Goal: Task Accomplishment & Management: Complete application form

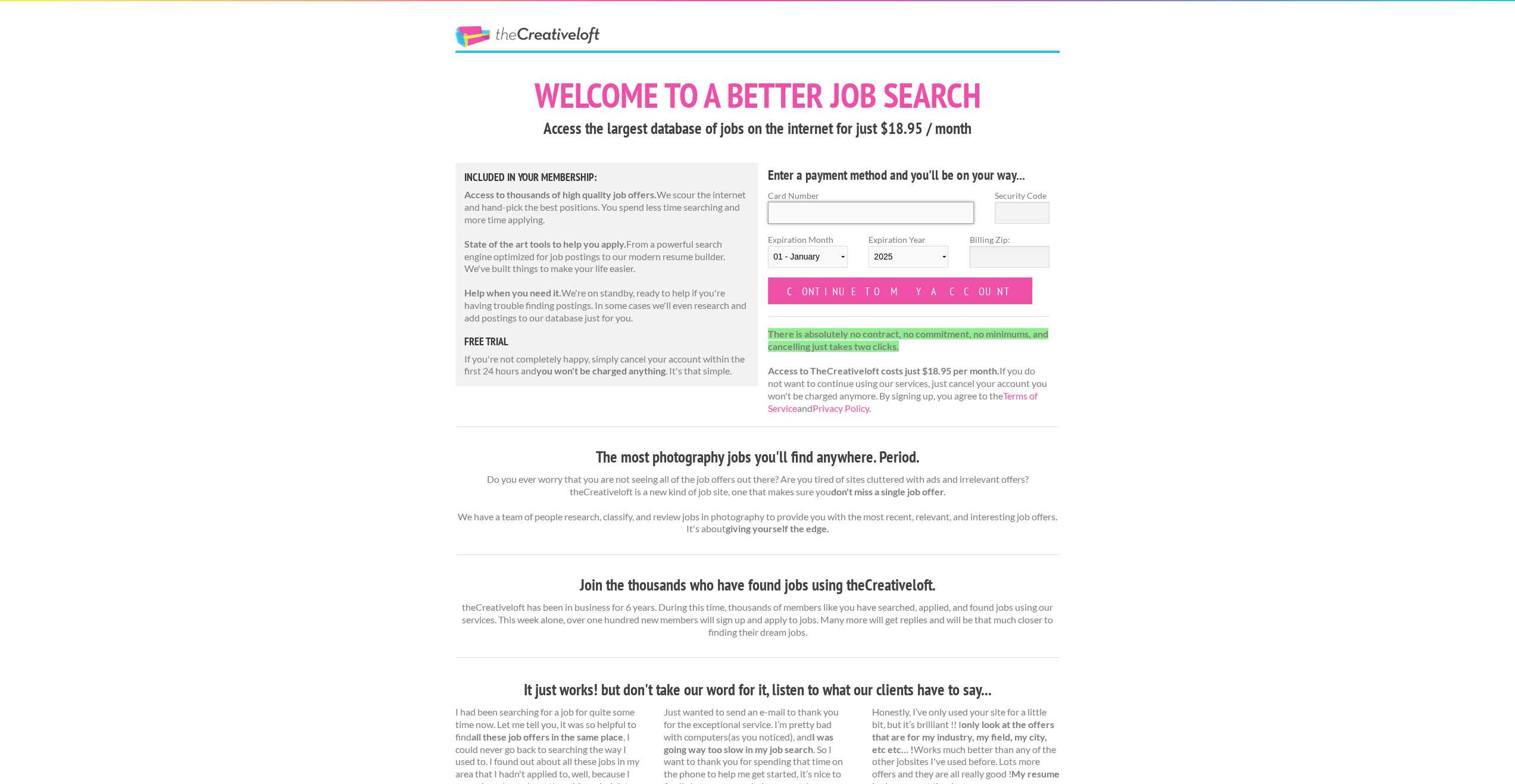
click at [874, 209] on input "Card Number" at bounding box center [871, 213] width 206 height 22
type input "4229 5620 1044 7320"
click at [1031, 204] on input "Security Code" at bounding box center [1022, 213] width 55 height 22
type input "355"
click at [839, 260] on select "01 - January 02 - February 03 - March 04 - April 05 - May 06 - June 07 - July 0…" at bounding box center [808, 257] width 80 height 22
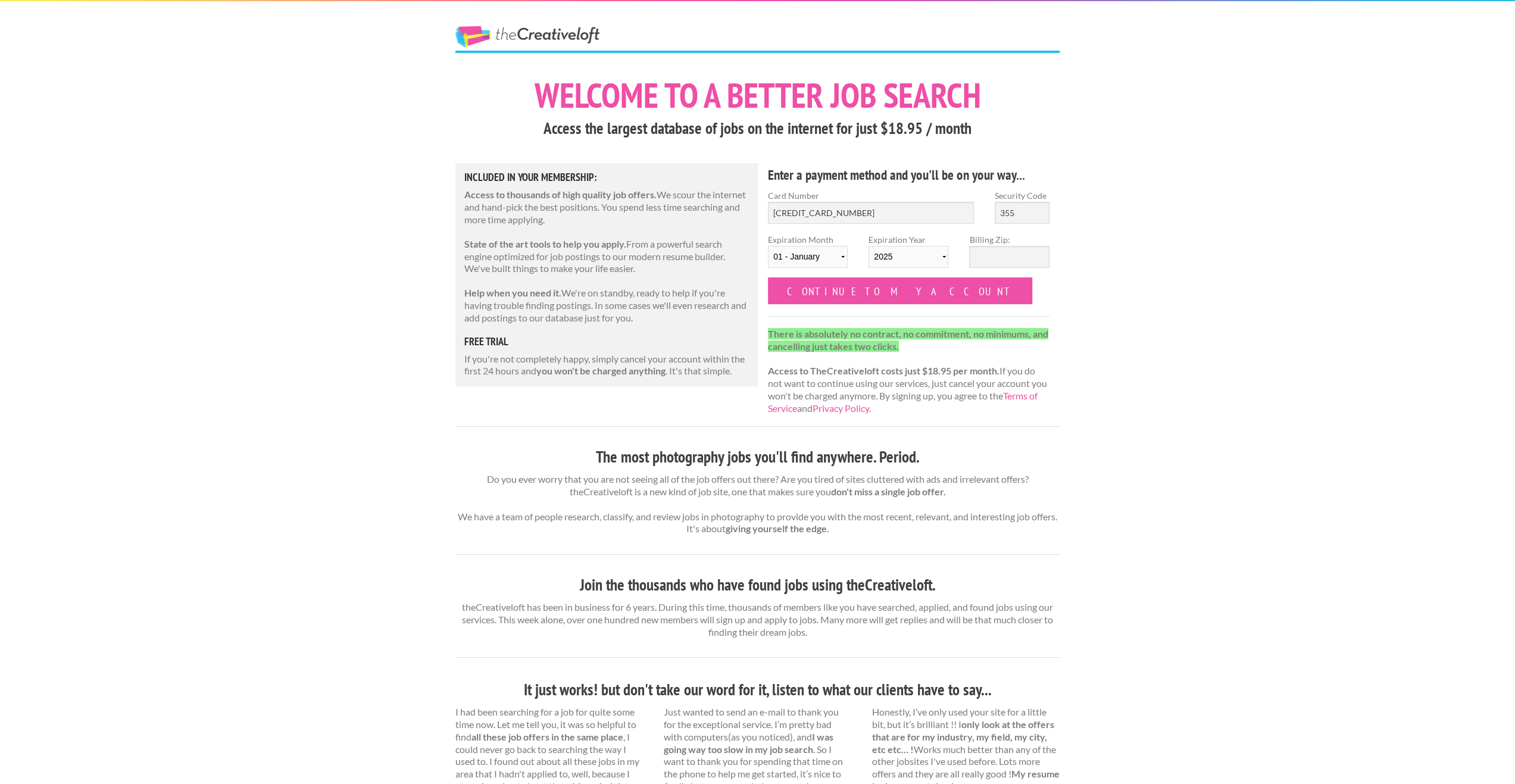
select select "08"
click at [768, 246] on select "01 - January 02 - February 03 - March 04 - April 05 - May 06 - June 07 - July 0…" at bounding box center [808, 257] width 80 height 22
click at [944, 262] on select "2025 2026 2027 2028 2029 2030 2031 2032 2033 2034" at bounding box center [908, 257] width 80 height 22
select select "2027"
click at [868, 246] on select "2025 2026 2027 2028 2029 2030 2031 2032 2033 2034" at bounding box center [908, 257] width 80 height 22
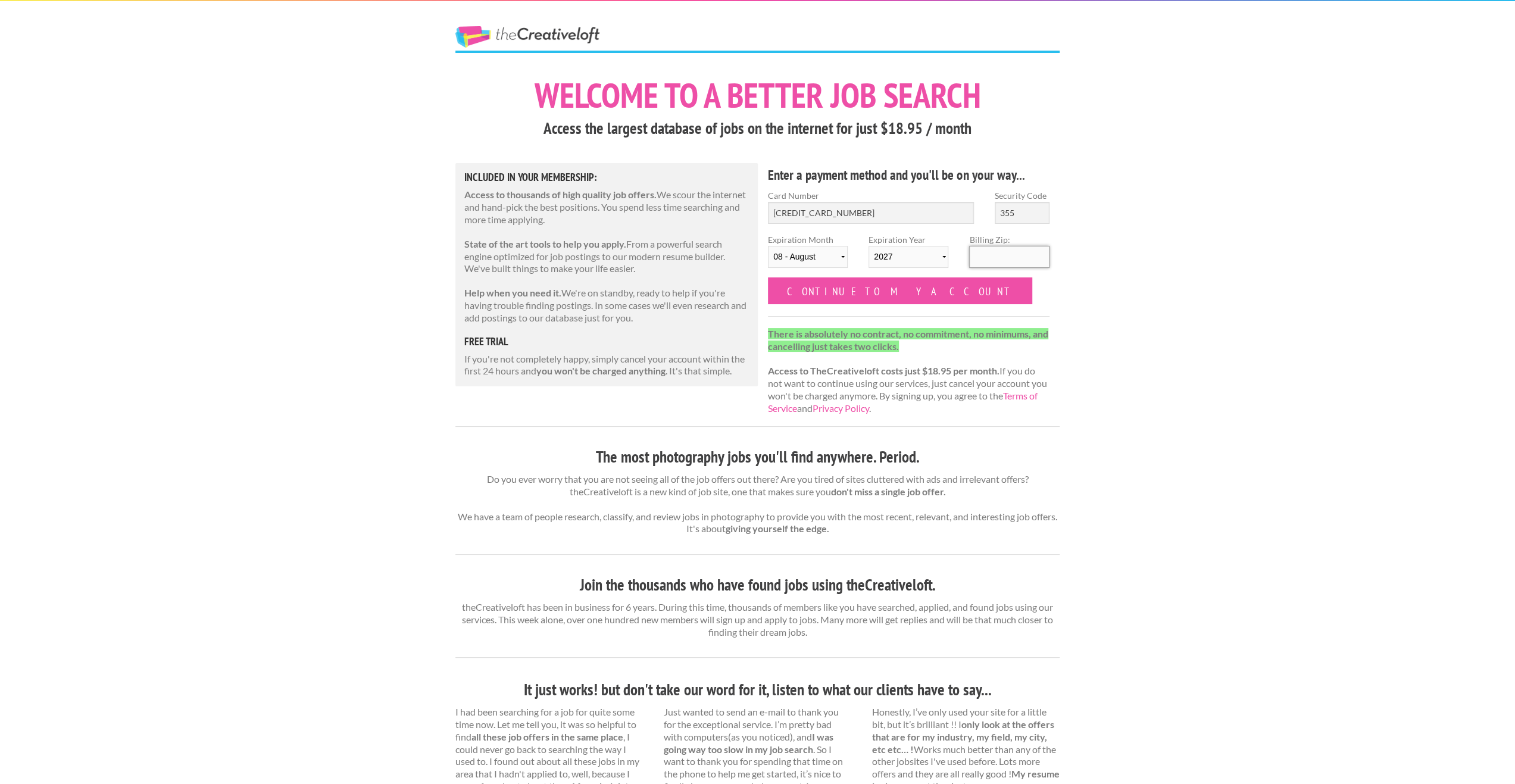
click at [991, 256] on input "Billing Zip:" at bounding box center [1009, 257] width 80 height 22
type input "74055"
click at [841, 302] on input "Continue to my account" at bounding box center [900, 291] width 264 height 27
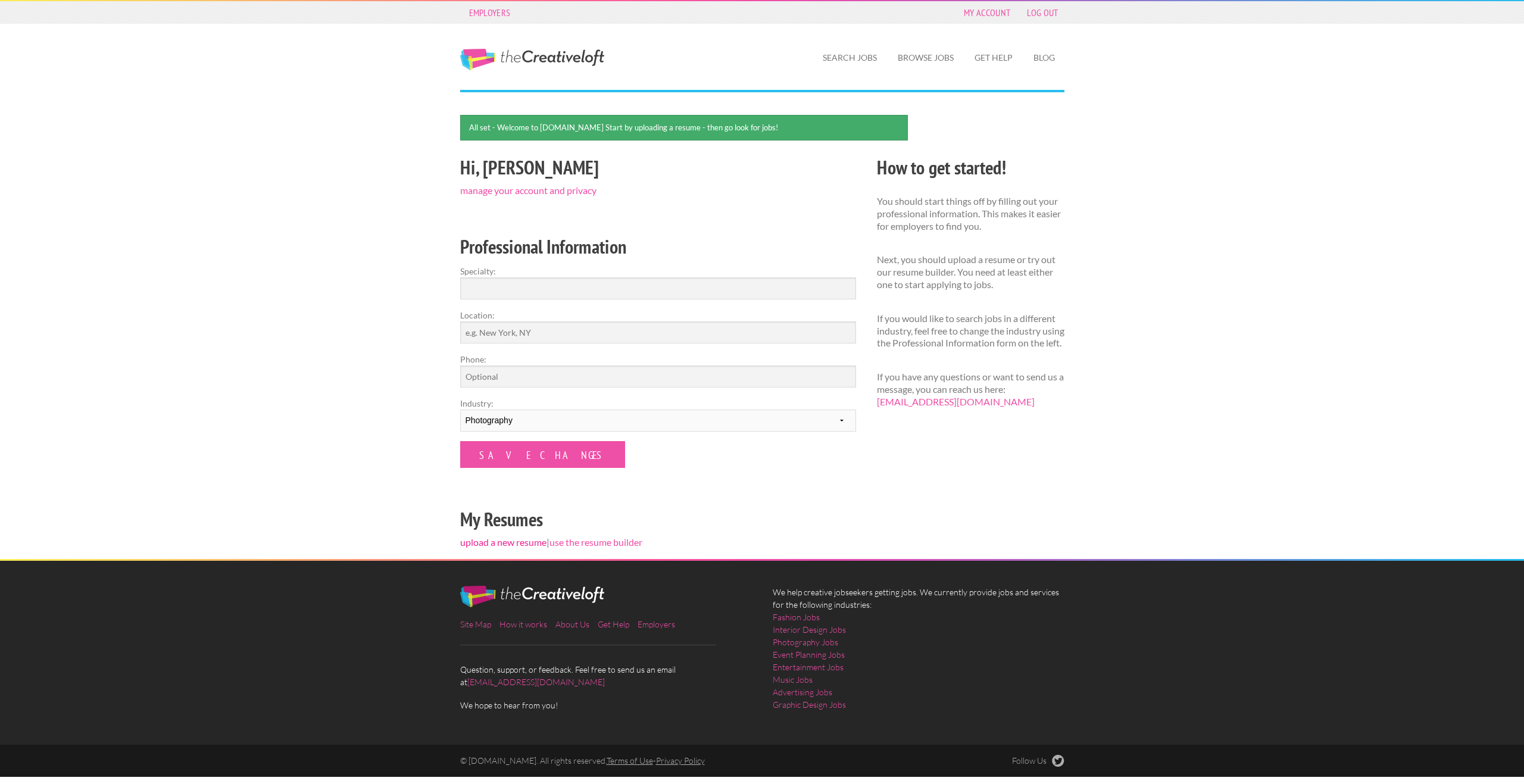
click at [531, 540] on link "upload a new resume" at bounding box center [503, 542] width 86 height 12
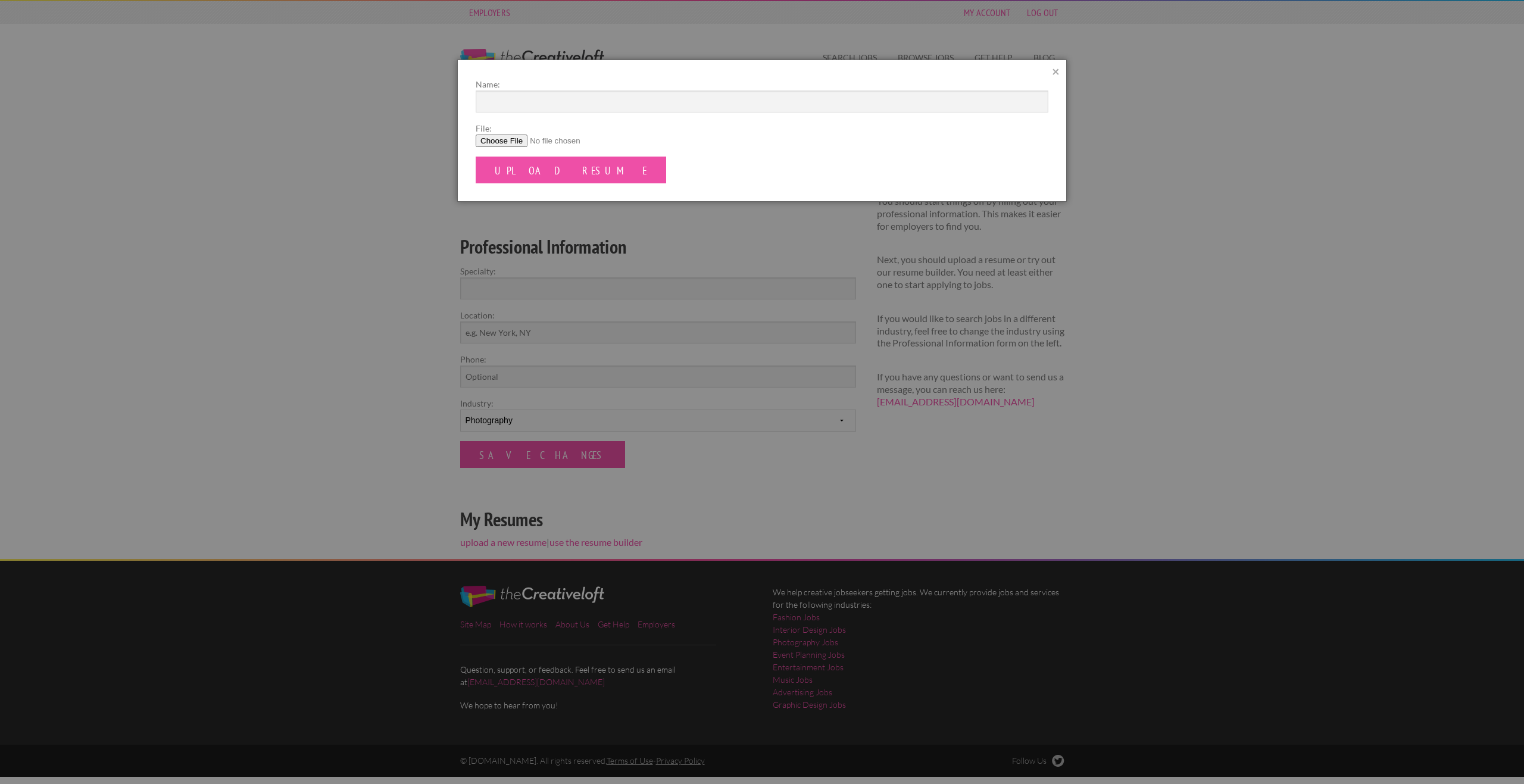
click at [520, 145] on input "File:" at bounding box center [762, 141] width 573 height 13
type input "C:\fakepath\Resume.pdf"
click at [584, 111] on input "Name:" at bounding box center [762, 101] width 573 height 22
type input "Laura Kelshaw Resume"
click at [556, 159] on input "Upload Resume" at bounding box center [571, 170] width 190 height 27
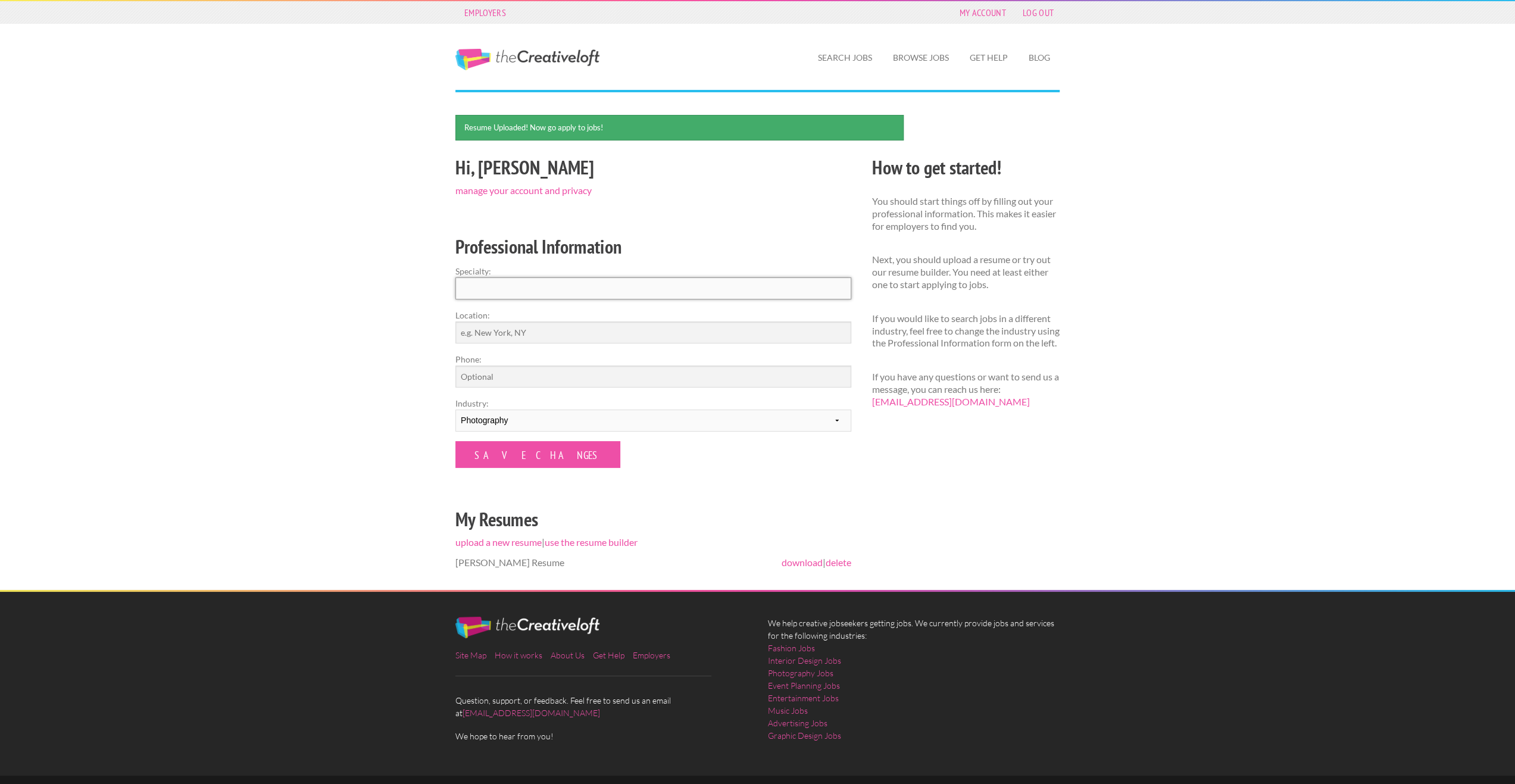
click at [680, 296] on input "Specialty:" at bounding box center [653, 288] width 396 height 22
type input "landscape and wildlife photography (begginer)"
click at [756, 337] on input "Location:" at bounding box center [653, 332] width 396 height 22
type input "Owasso Oklahoma"
click at [536, 454] on input "Save Changes" at bounding box center [538, 454] width 165 height 27
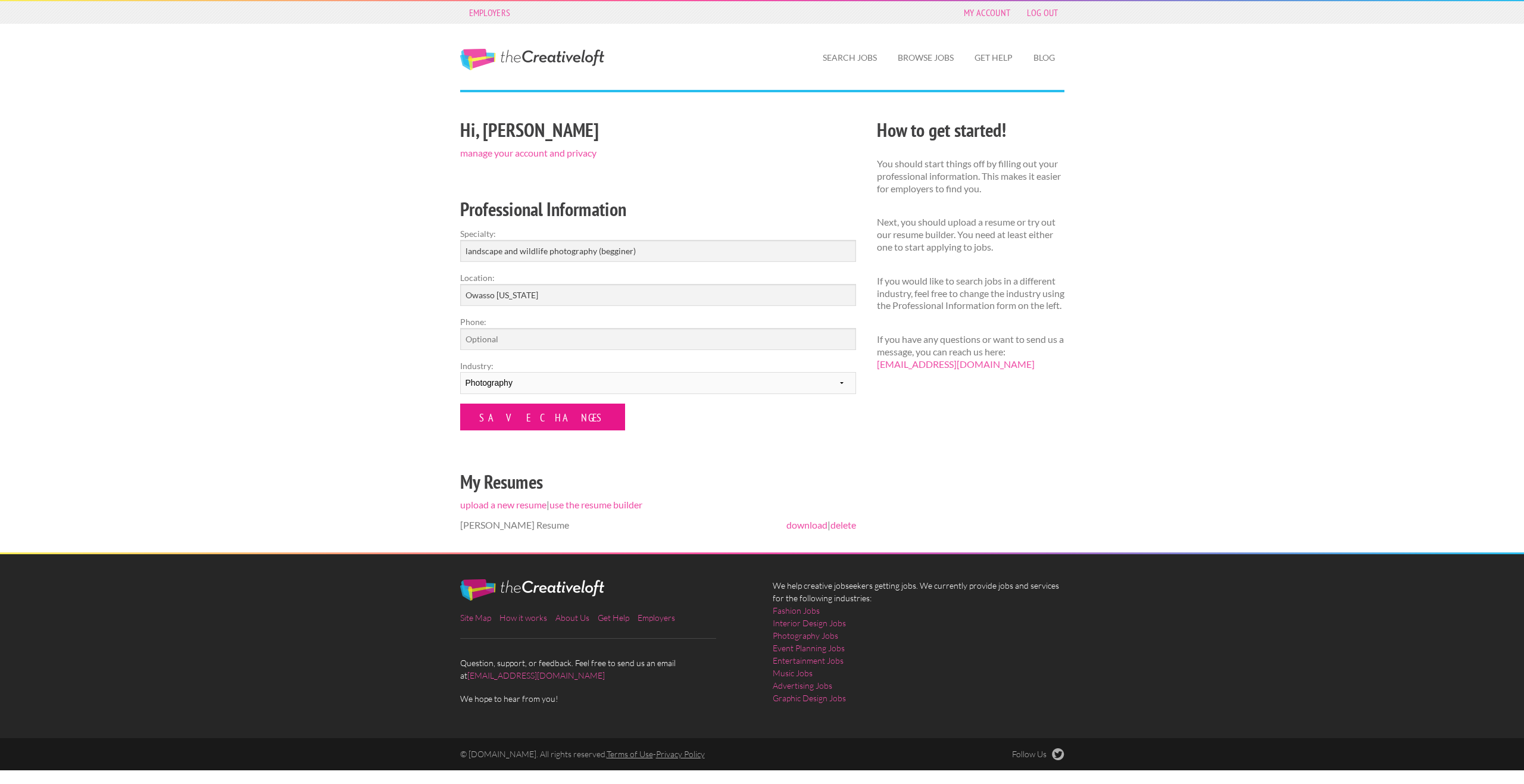
click at [514, 411] on input "Save Changes" at bounding box center [542, 417] width 165 height 27
click at [851, 67] on link "Search Jobs" at bounding box center [850, 58] width 73 height 27
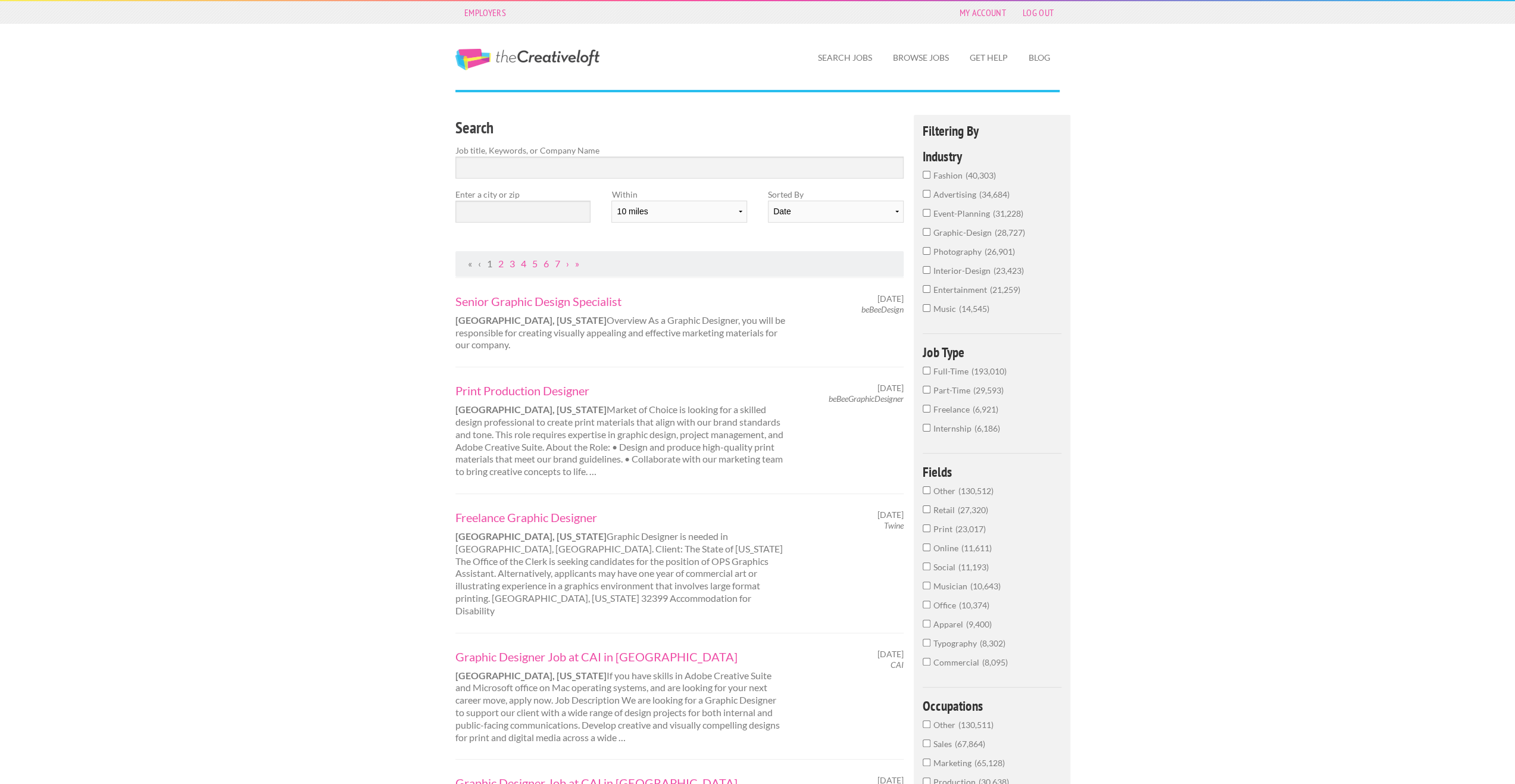
click at [957, 246] on label "photography 26,901" at bounding box center [992, 254] width 139 height 19
click at [930, 247] on input "photography 26,901" at bounding box center [927, 251] width 8 height 8
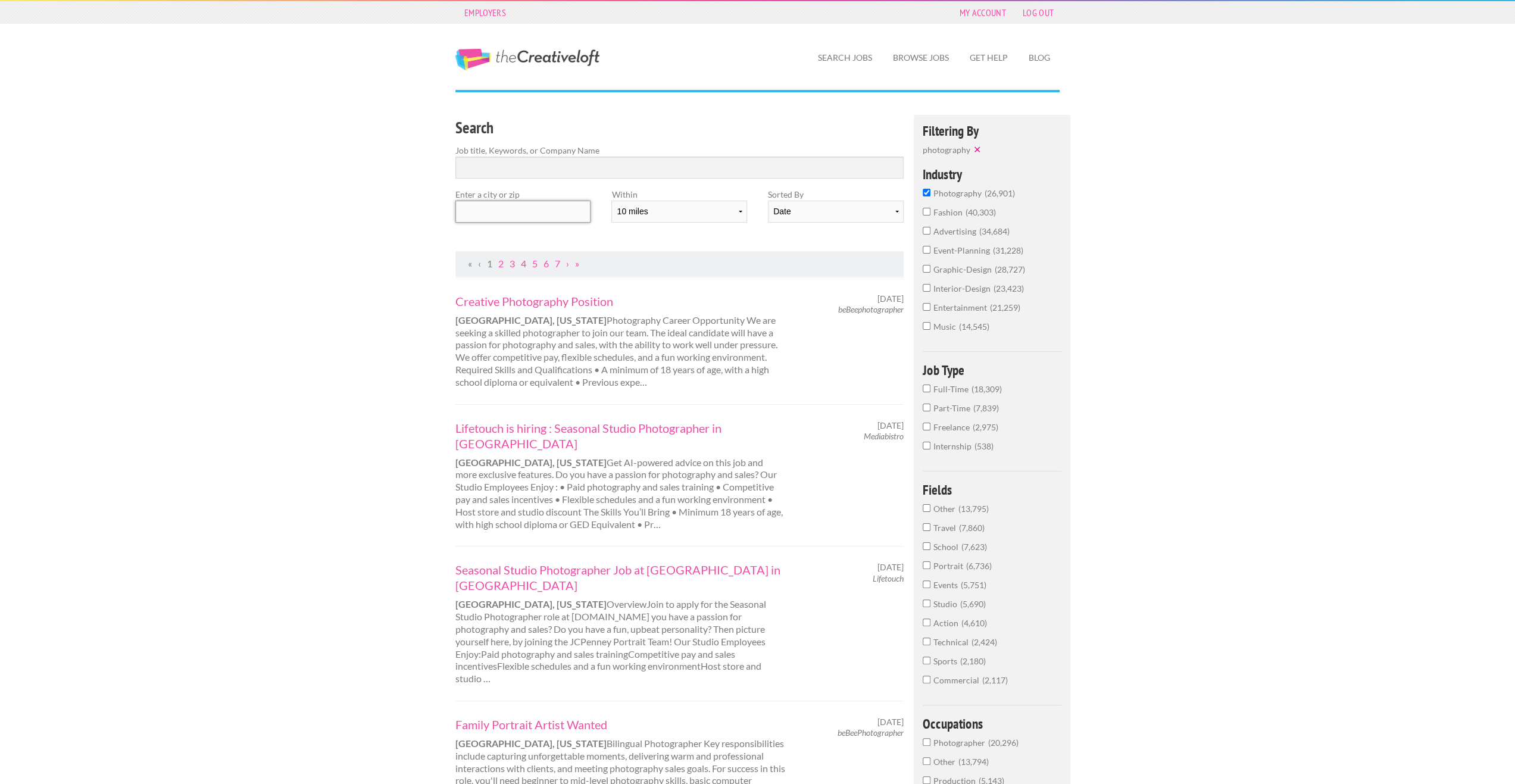
click at [509, 202] on input "text" at bounding box center [523, 211] width 135 height 22
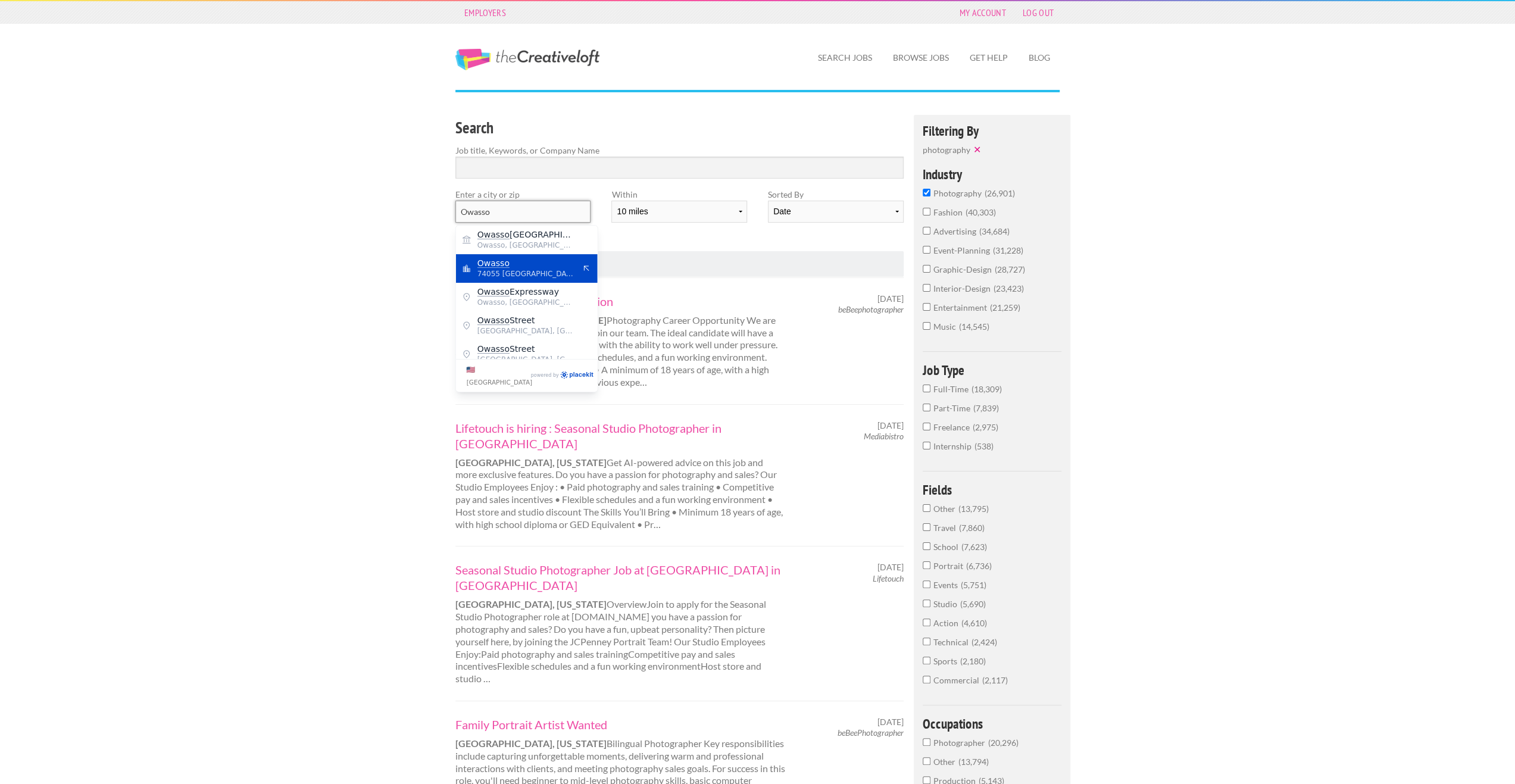
type input "Owasso"
click at [505, 261] on mark "Owasso" at bounding box center [493, 263] width 32 height 10
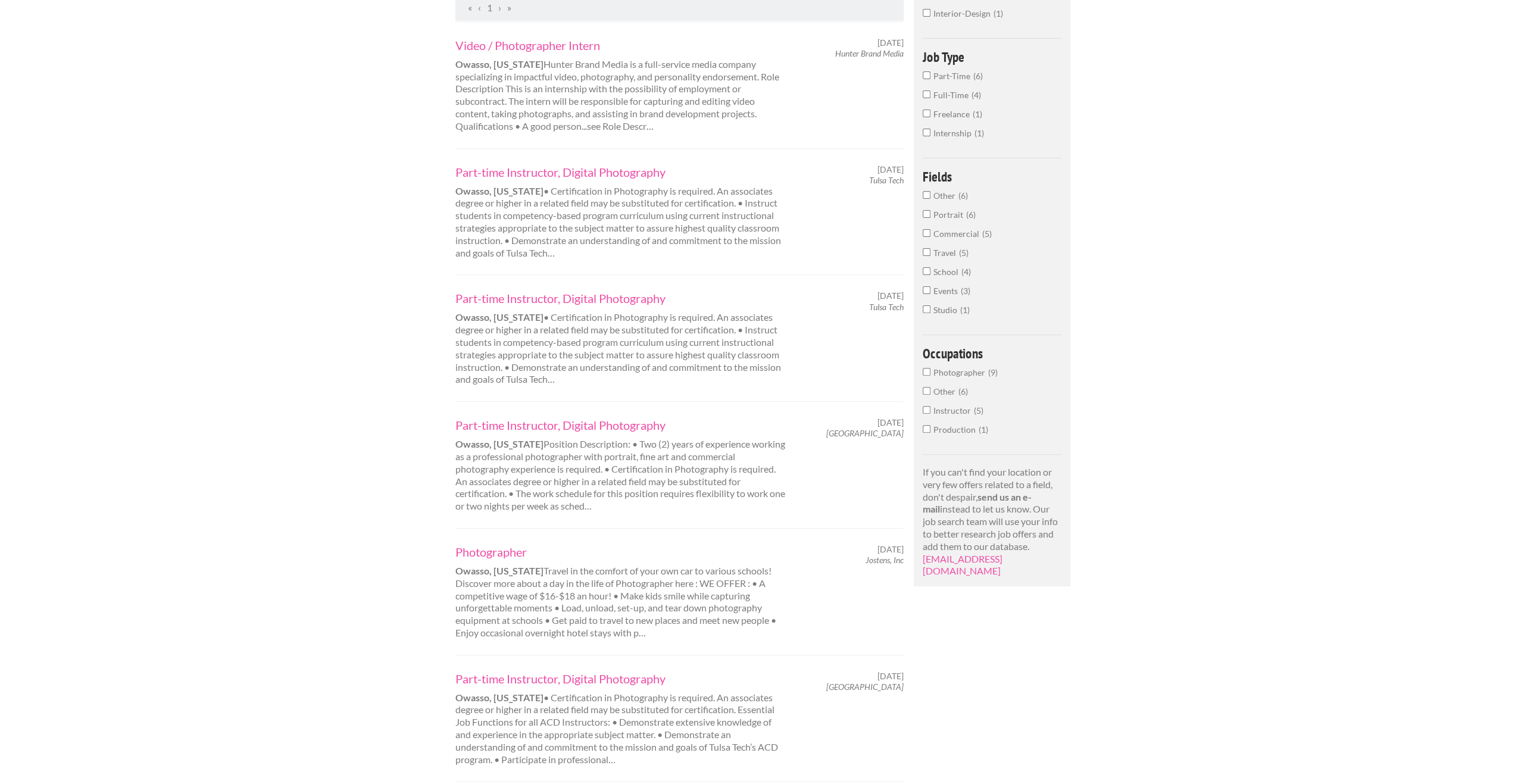
scroll to position [238, 0]
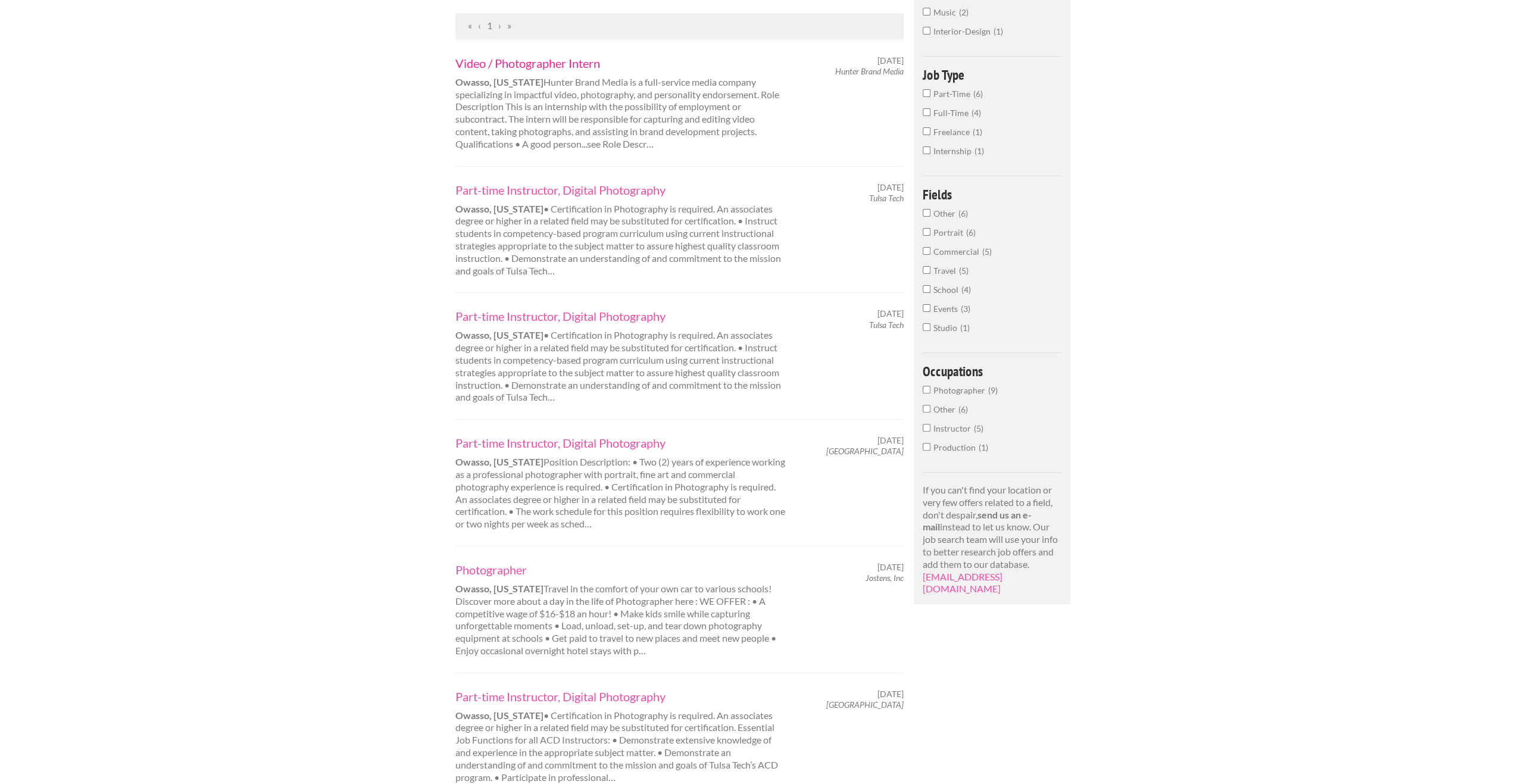
click at [543, 60] on link "Video / Photographer Intern" at bounding box center [621, 63] width 331 height 16
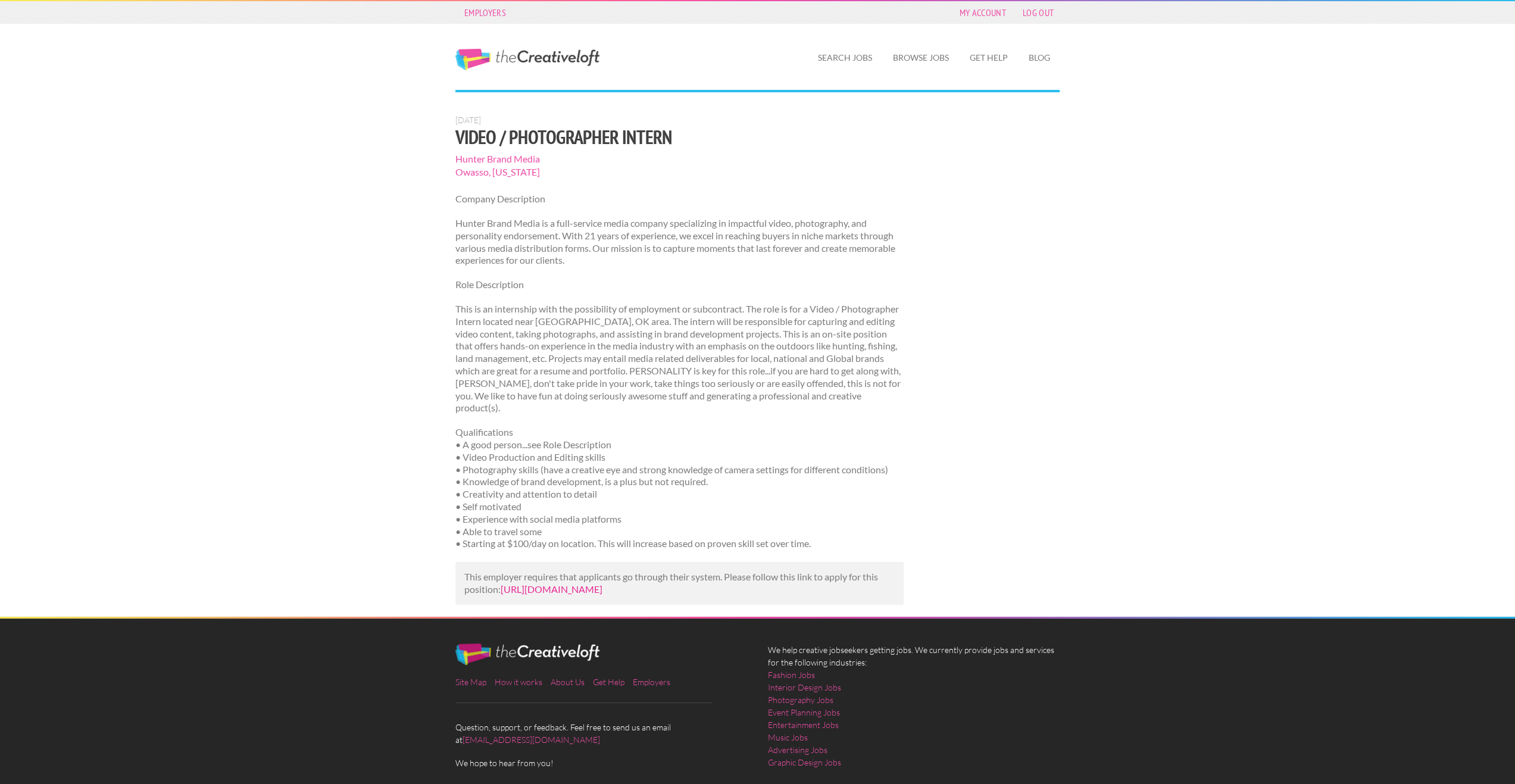
click at [575, 587] on link "[URL][DOMAIN_NAME]" at bounding box center [551, 589] width 102 height 12
